Goal: Communication & Community: Answer question/provide support

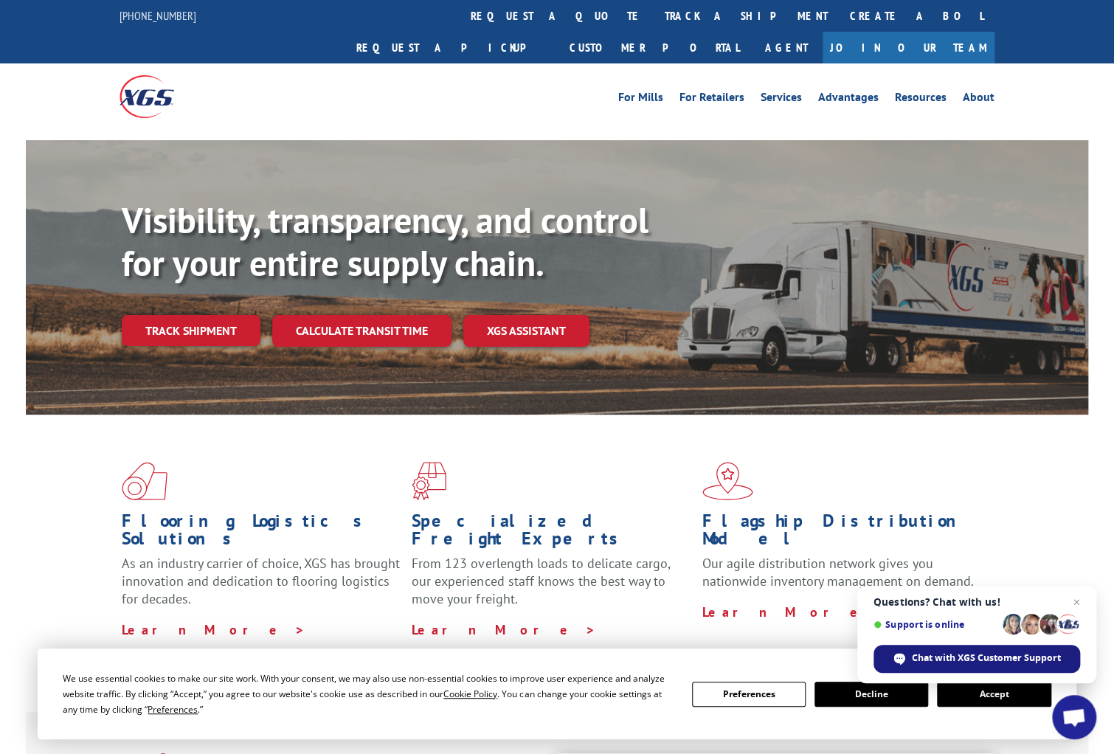
click at [951, 655] on span "Chat with XGS Customer Support" at bounding box center [986, 658] width 149 height 13
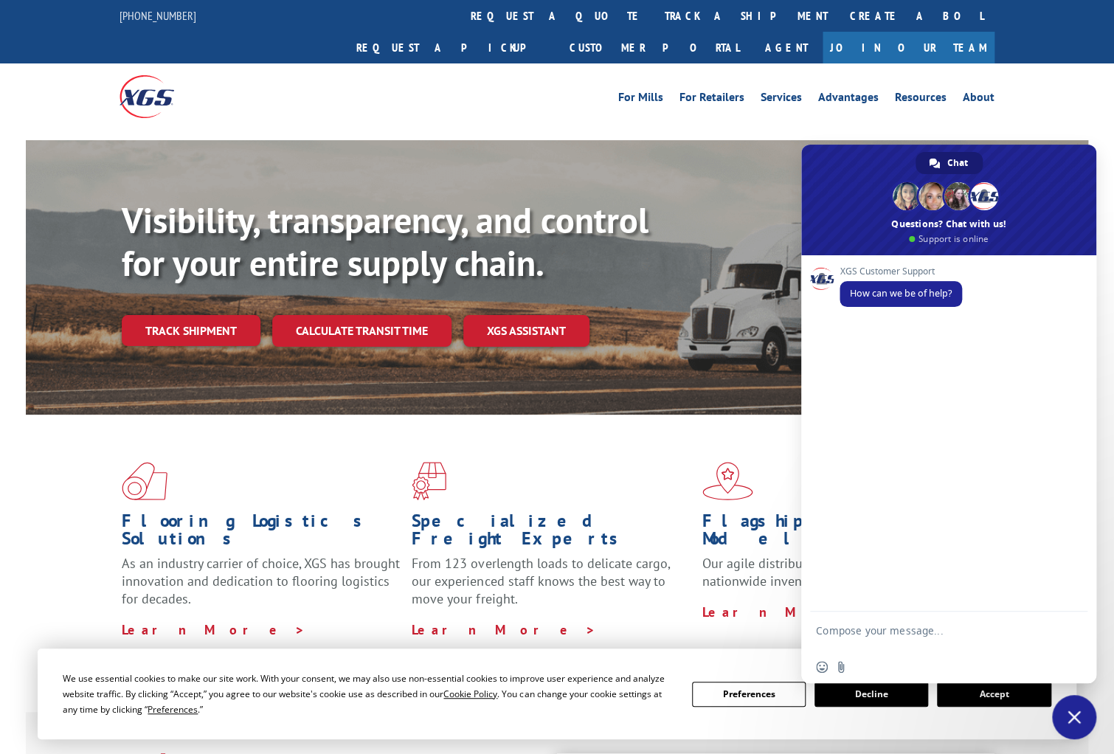
click at [894, 632] on textarea "Compose your message..." at bounding box center [932, 637] width 233 height 27
type textarea "Requesting a signed copy of a BOL with the recipient signature specifically."
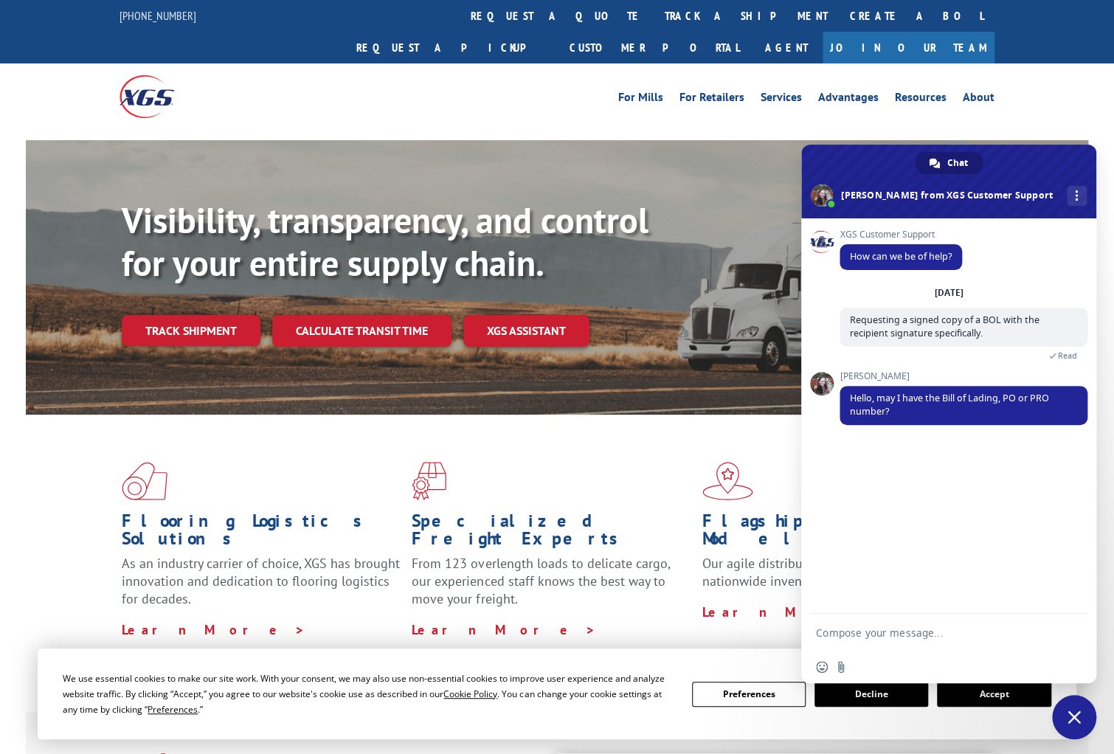
click at [954, 635] on textarea "Compose your message..." at bounding box center [932, 633] width 233 height 13
type textarea "PRO Number: 17410972"
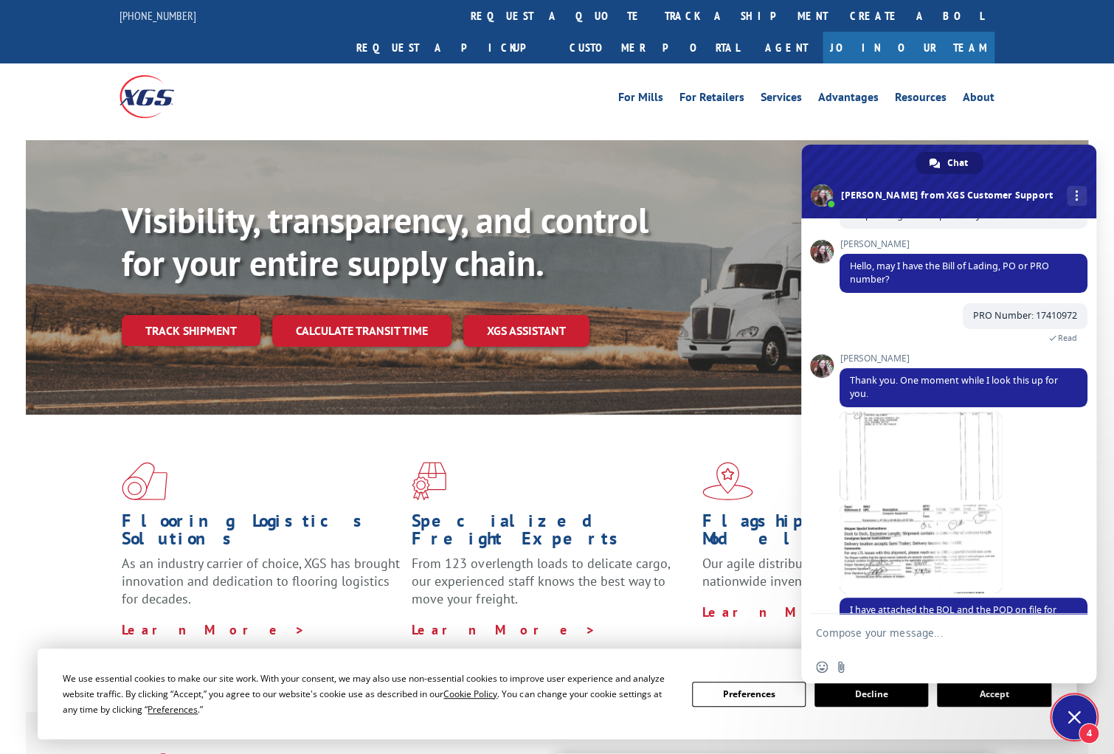
scroll to position [163, 0]
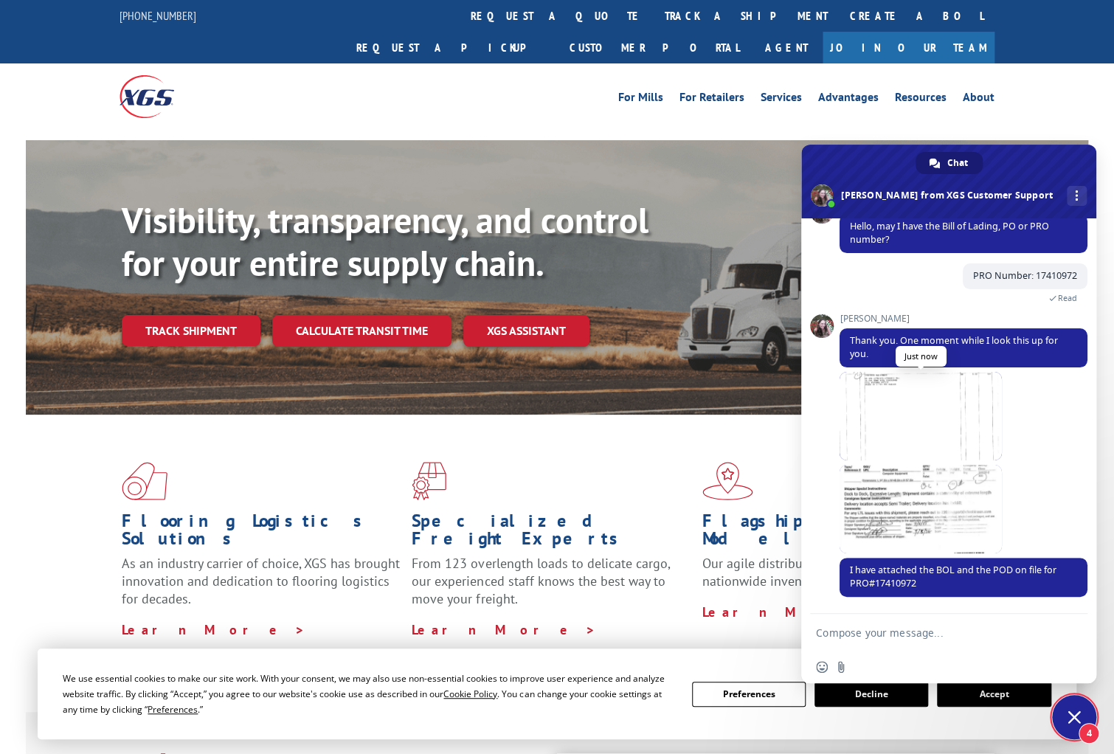
click at [912, 407] on span at bounding box center [921, 416] width 162 height 89
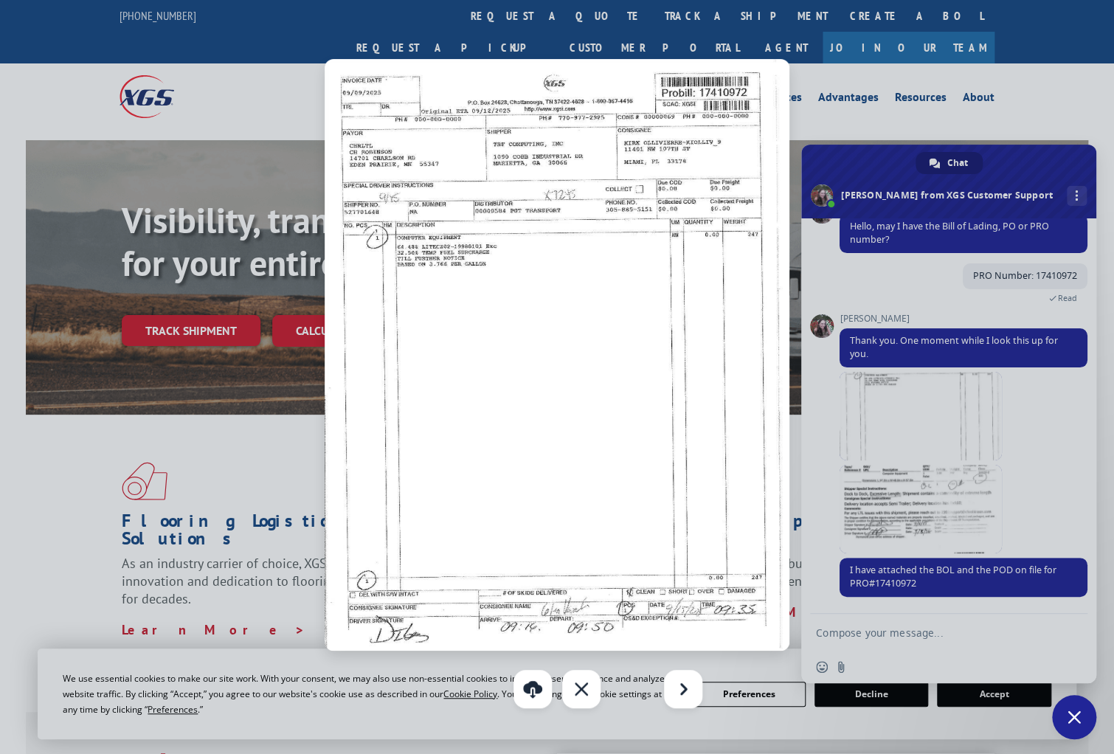
click at [698, 401] on img at bounding box center [557, 355] width 465 height 592
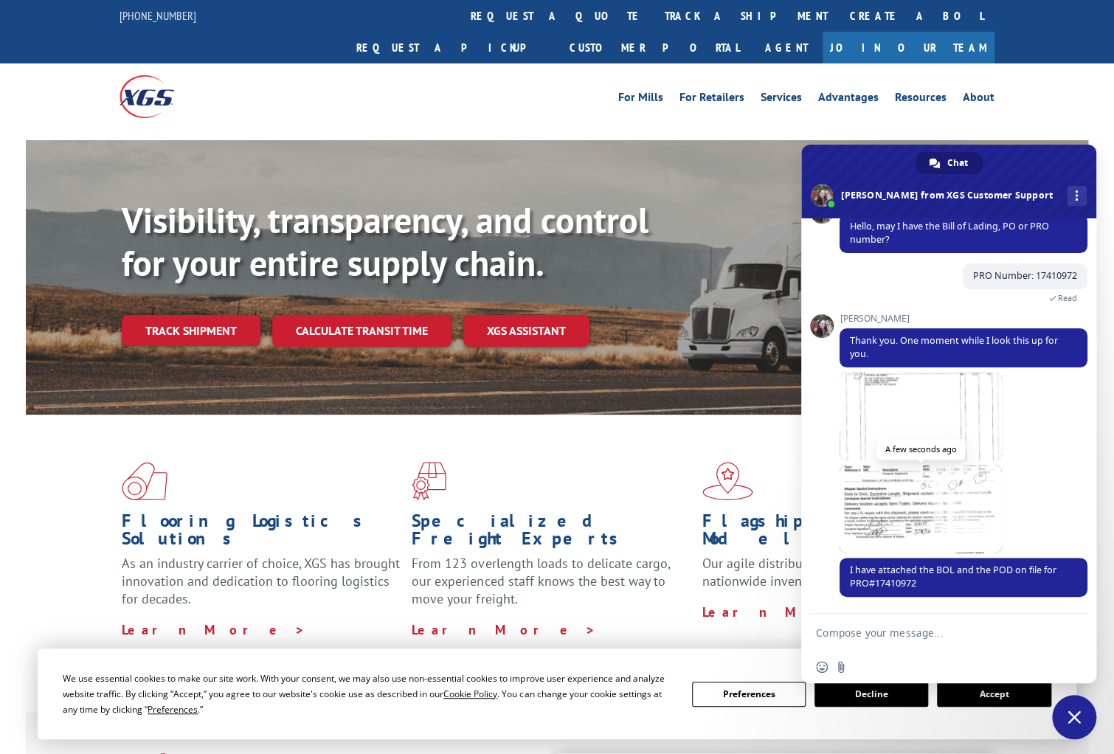
click at [867, 475] on span at bounding box center [921, 509] width 162 height 89
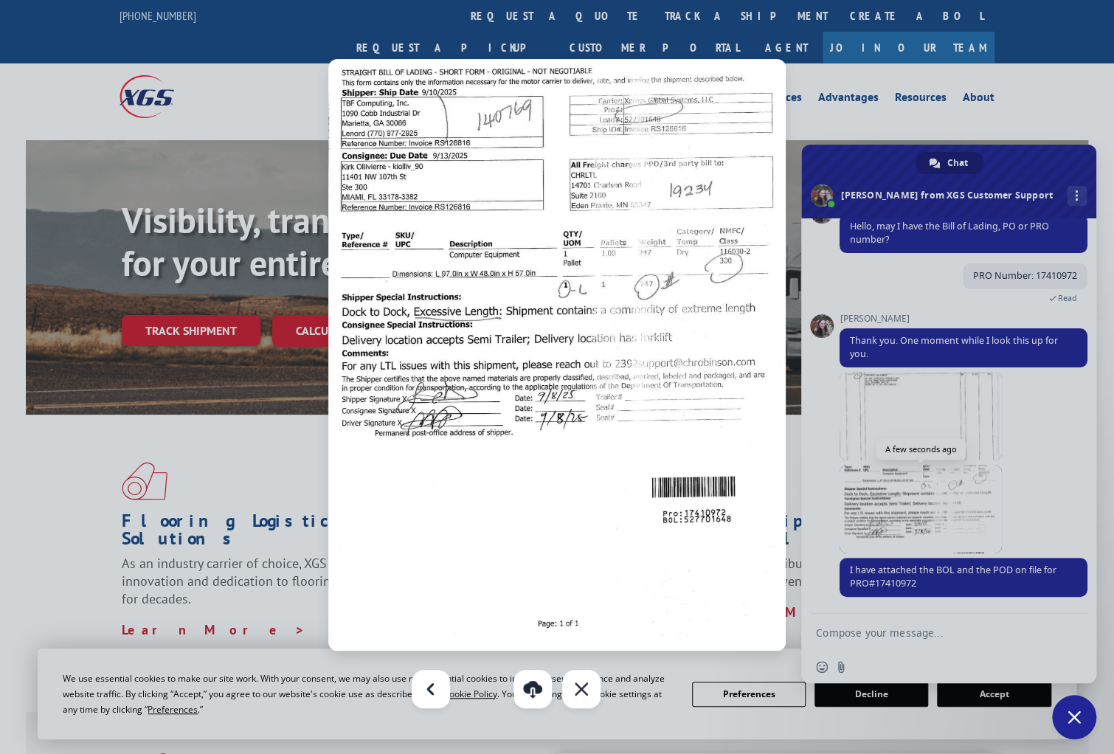
click at [864, 522] on div at bounding box center [557, 377] width 1114 height 754
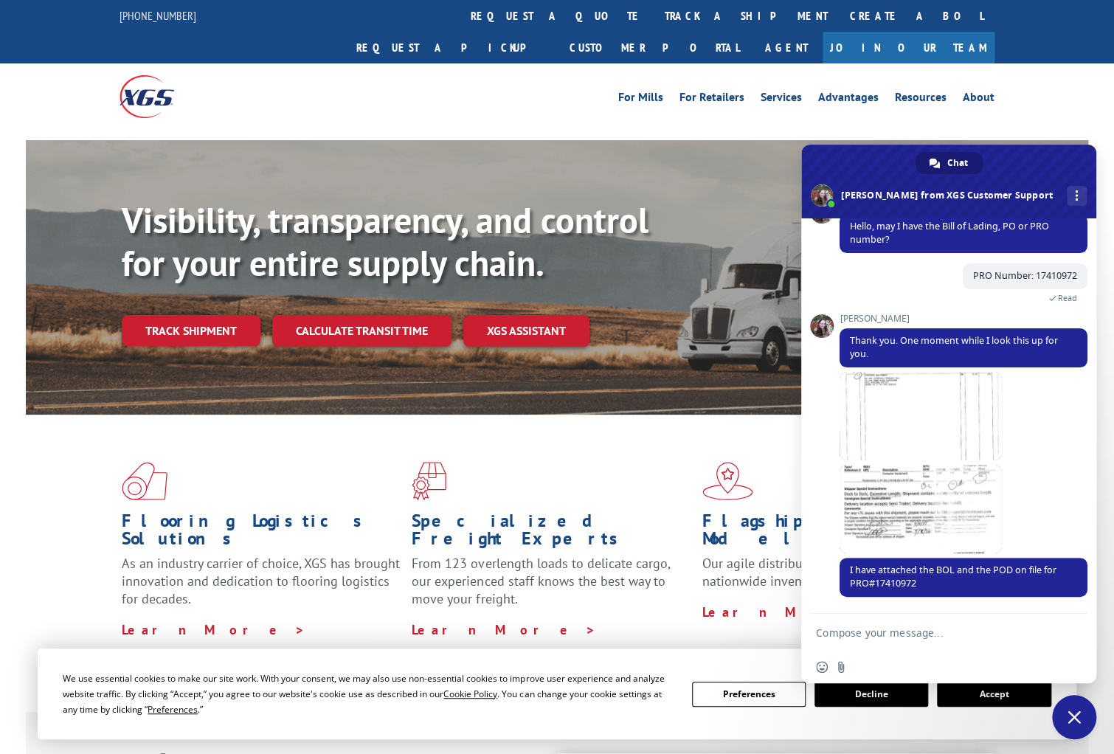
click at [903, 635] on textarea "Compose your message..." at bounding box center [932, 633] width 233 height 13
type textarea "Thank you, that is exactly what we needed."
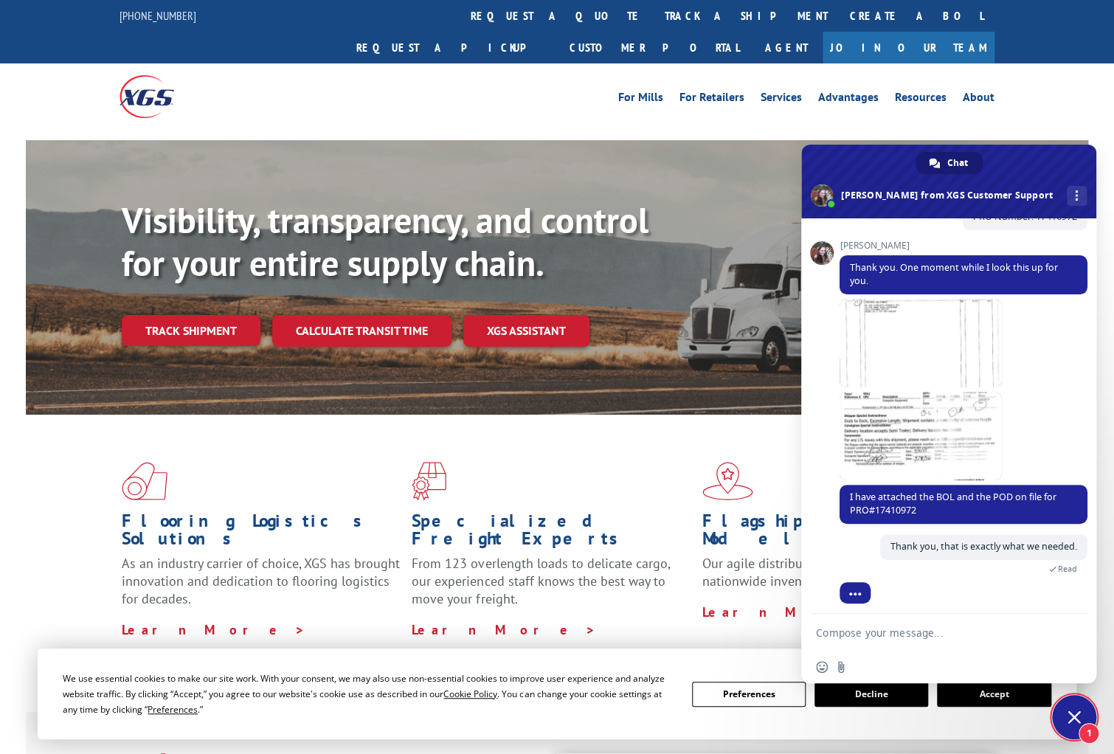
scroll to position [307, 0]
